Goal: Task Accomplishment & Management: Manage account settings

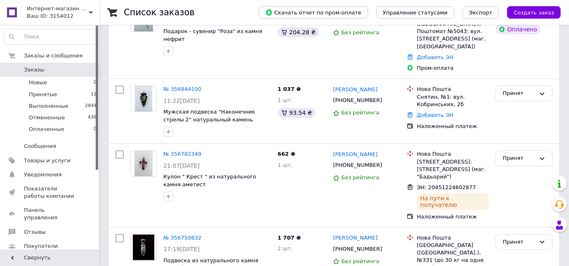
scroll to position [122, 0]
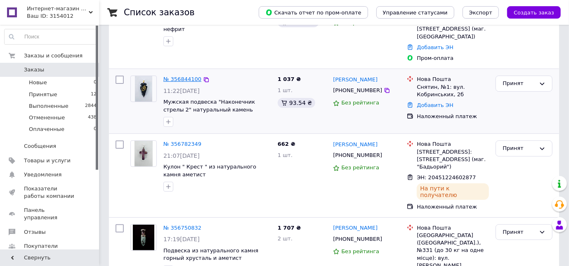
click at [182, 76] on link "№ 356844100" at bounding box center [183, 79] width 38 height 6
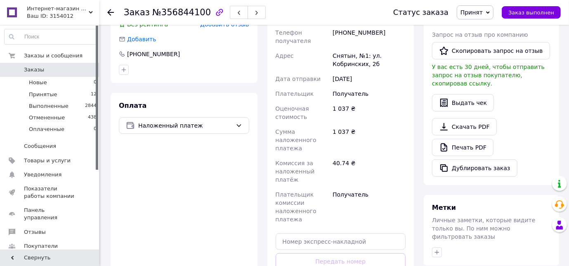
scroll to position [214, 0]
click at [451, 138] on link "Печать PDF" at bounding box center [463, 146] width 62 height 17
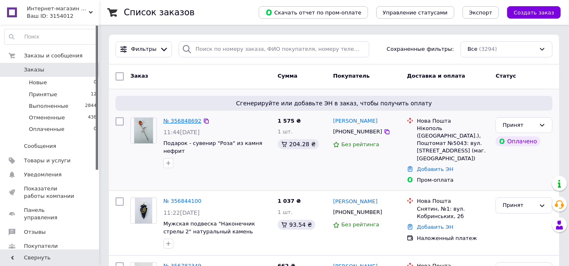
click at [183, 121] on link "№ 356848692" at bounding box center [183, 121] width 38 height 6
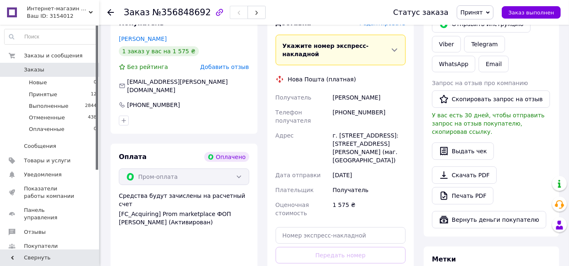
scroll to position [206, 0]
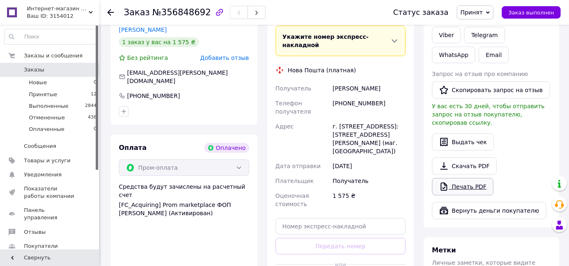
click at [456, 178] on link "Печать PDF" at bounding box center [463, 186] width 62 height 17
